Goal: Find specific page/section: Find specific page/section

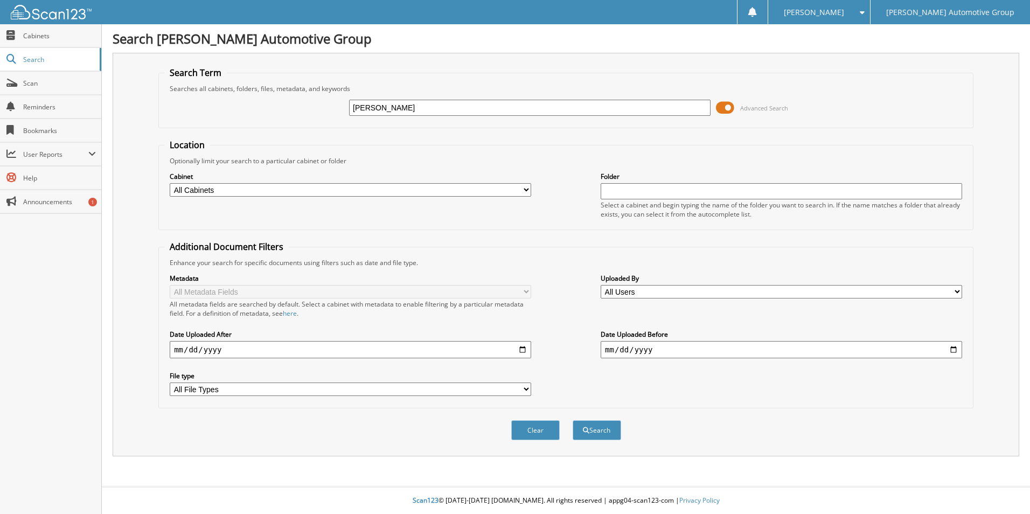
type input "aly brownrigg"
click at [573, 420] on button "Search" at bounding box center [597, 430] width 48 height 20
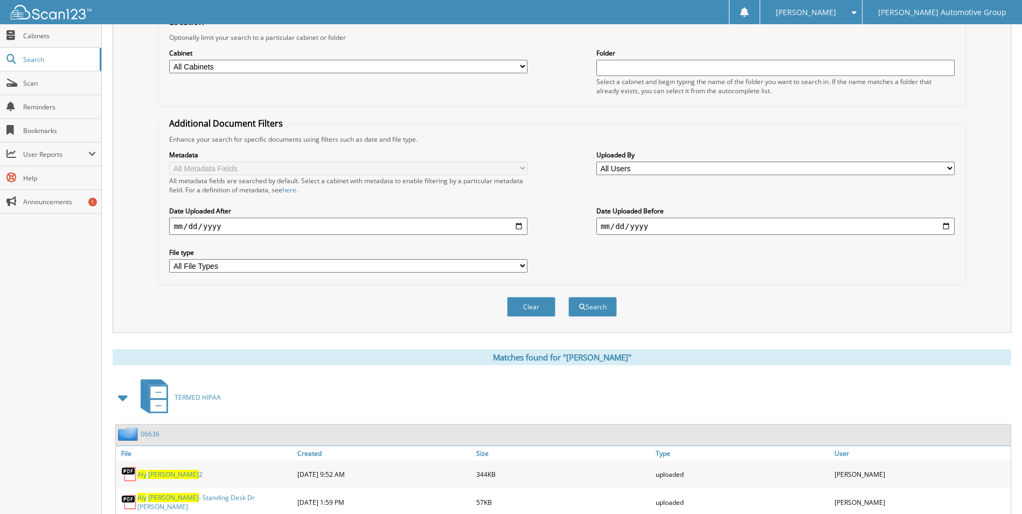
scroll to position [269, 0]
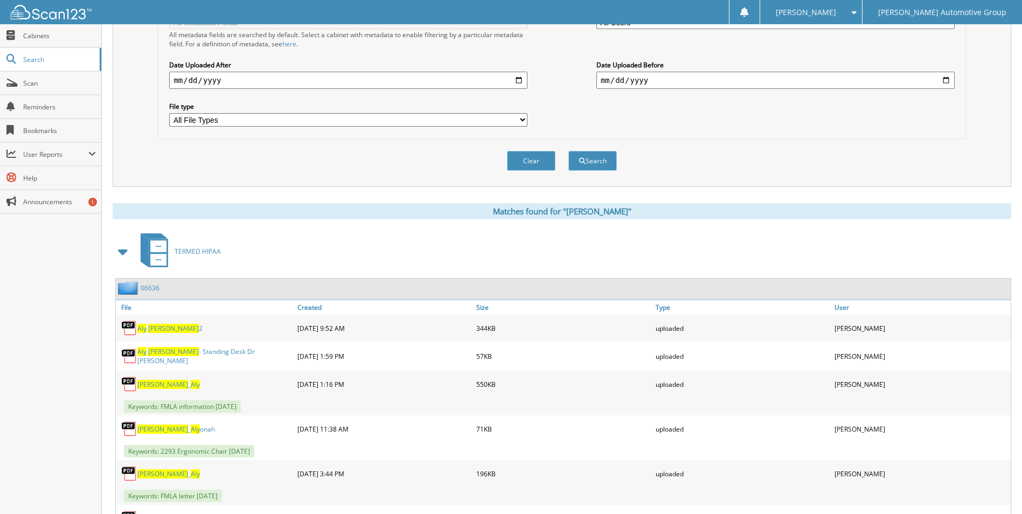
click at [151, 289] on link "06636" at bounding box center [150, 287] width 19 height 9
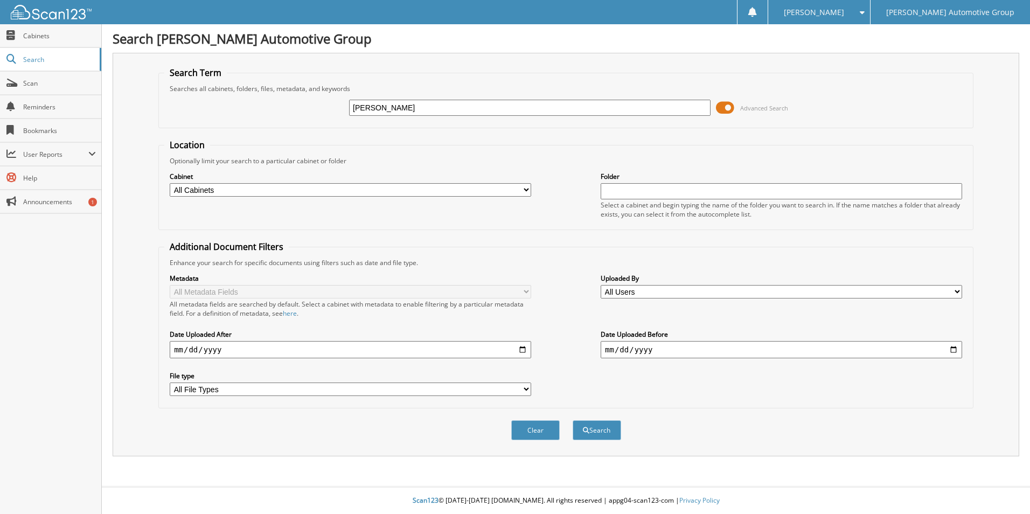
type input "[PERSON_NAME]"
click at [573, 420] on button "Search" at bounding box center [597, 430] width 48 height 20
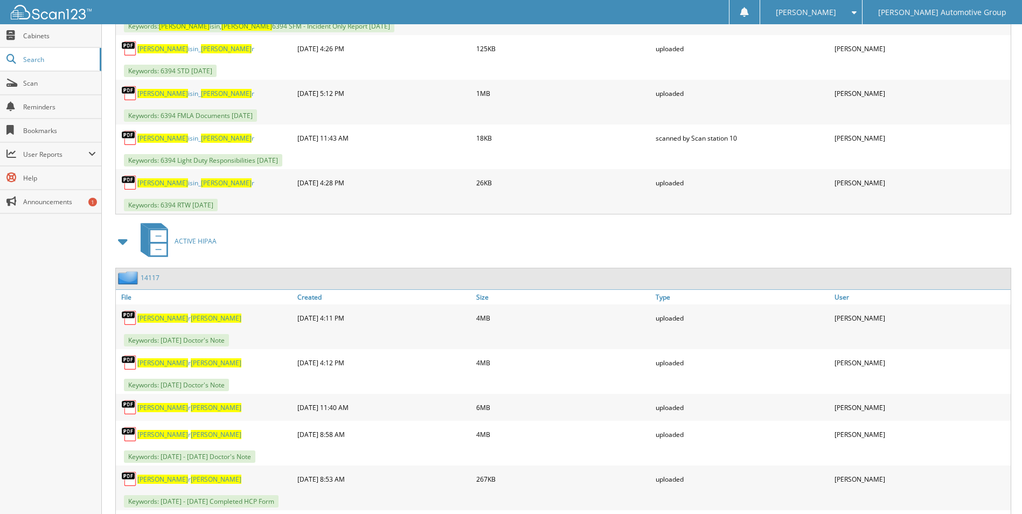
scroll to position [701, 0]
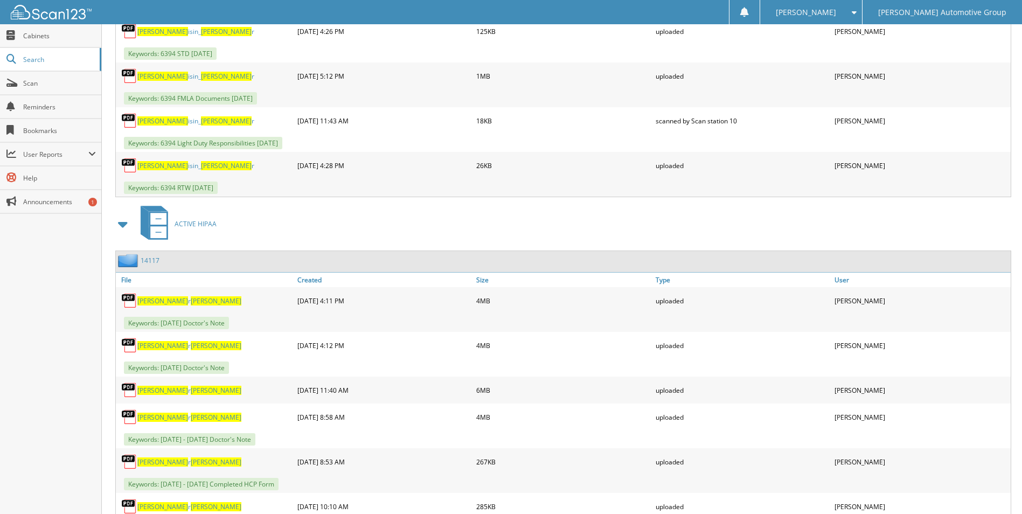
click at [144, 258] on link "14117" at bounding box center [150, 260] width 19 height 9
